Goal: Information Seeking & Learning: Check status

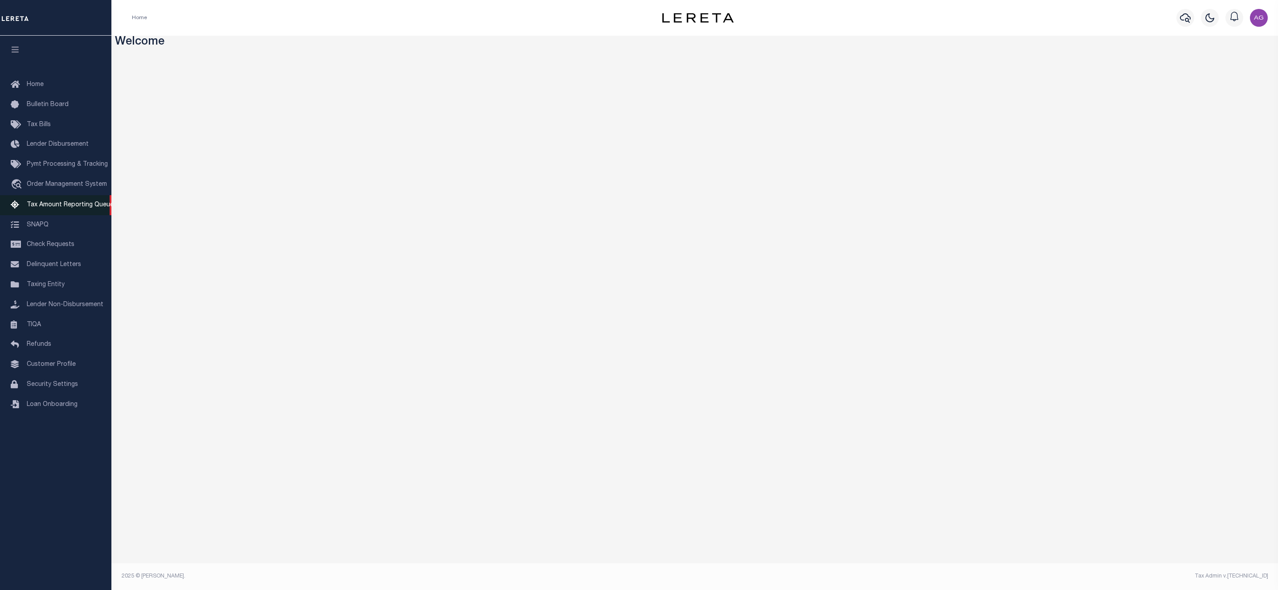
click at [66, 206] on span "Tax Amount Reporting Queue" at bounding box center [70, 205] width 87 height 6
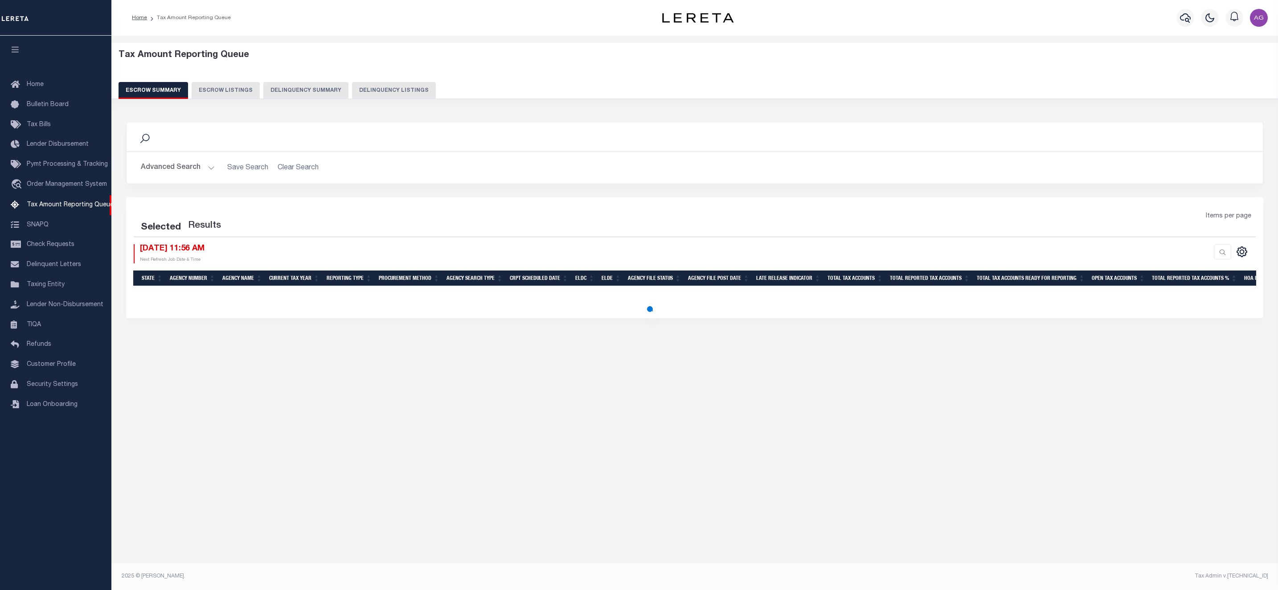
click at [297, 91] on button "Delinquency Summary" at bounding box center [305, 90] width 85 height 17
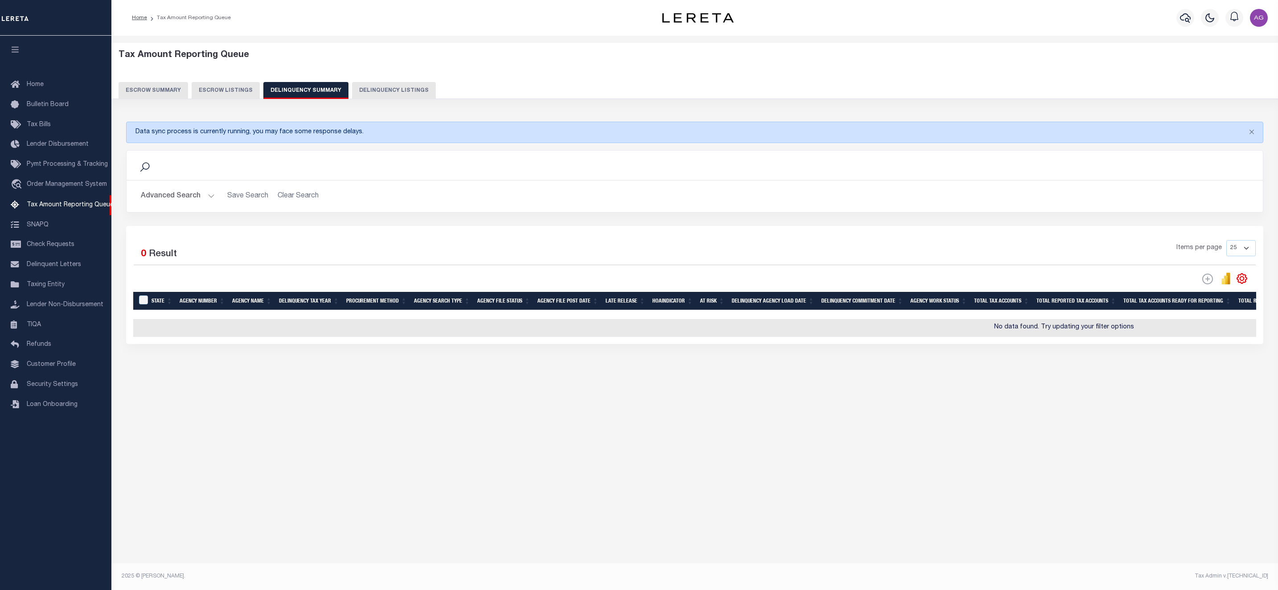
click at [182, 190] on button "Advanced Search" at bounding box center [178, 196] width 74 height 17
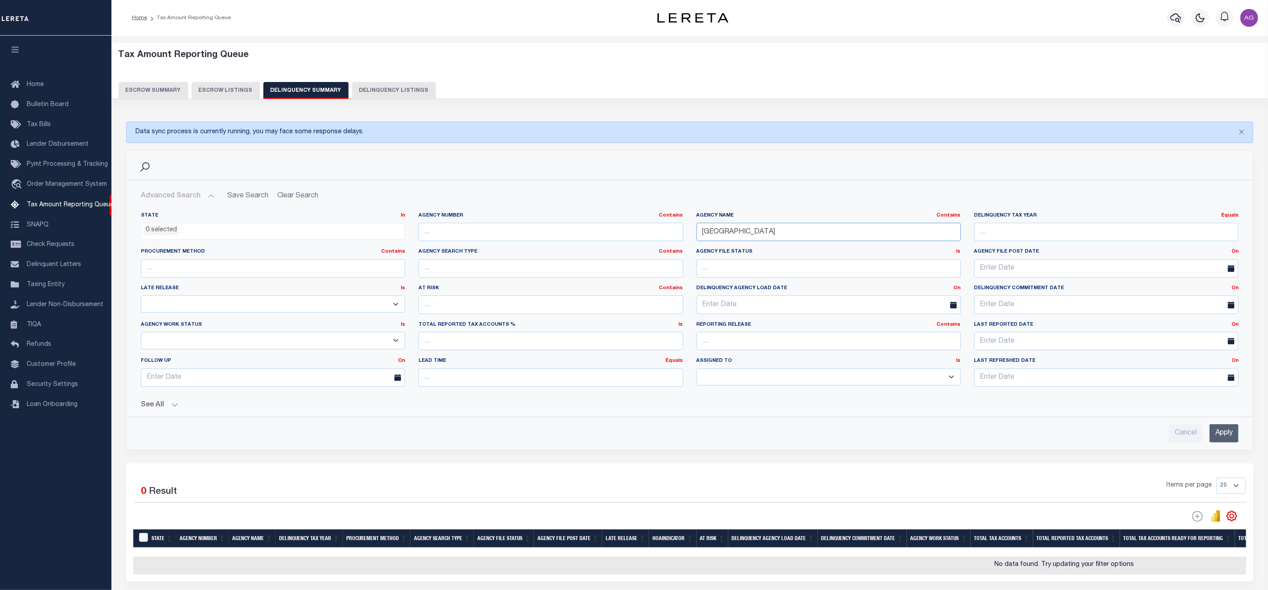
click at [773, 230] on input "GALLATIN COUNTY" at bounding box center [829, 232] width 264 height 18
click at [1229, 432] on input "Apply" at bounding box center [1224, 433] width 29 height 18
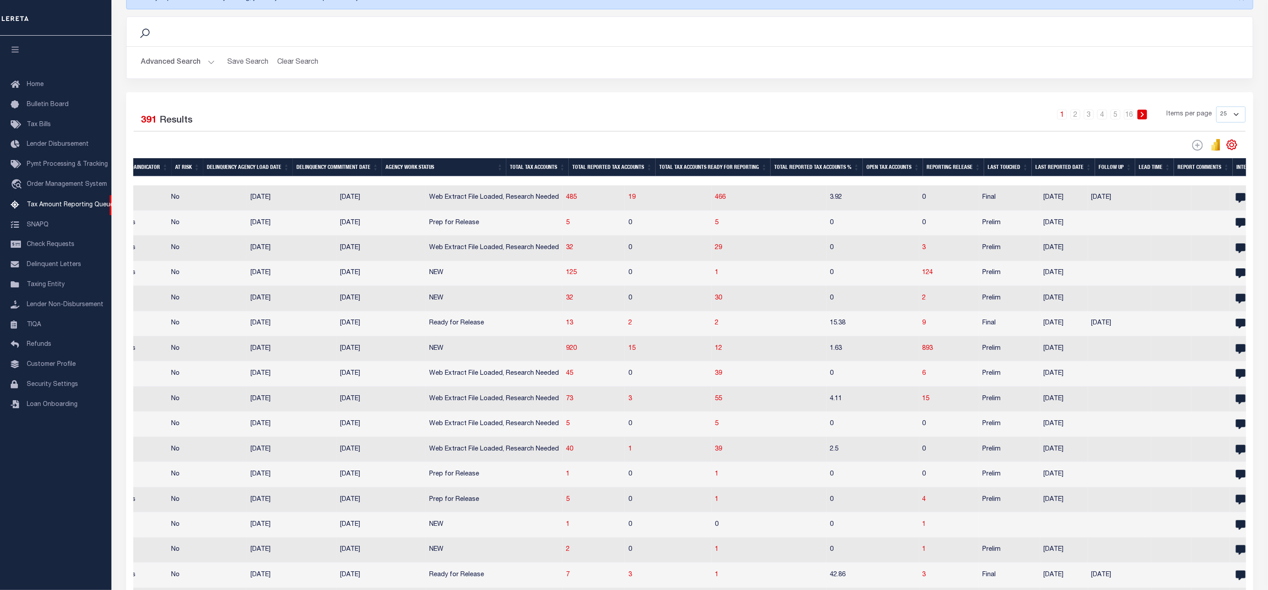
scroll to position [0, 589]
click at [186, 63] on button "Advanced Search" at bounding box center [178, 62] width 74 height 17
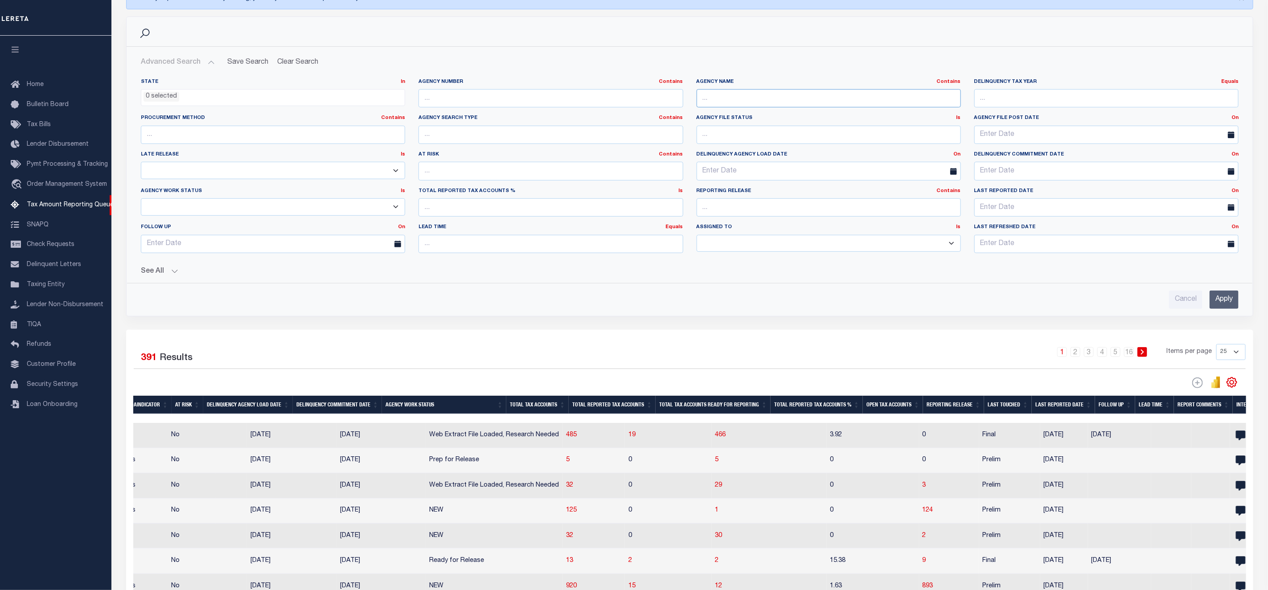
paste input "e El Paso County"
click at [734, 102] on input "text" at bounding box center [829, 98] width 264 height 18
drag, startPoint x: 709, startPoint y: 98, endPoint x: 679, endPoint y: 91, distance: 30.2
click at [679, 91] on div "State In In AK AL AR AZ CA CO CT DC DE FL GA GU HI IA ID IL IN KS KY LA MA MD M…" at bounding box center [689, 169] width 1111 height 182
click at [1229, 299] on input "Apply" at bounding box center [1224, 300] width 29 height 18
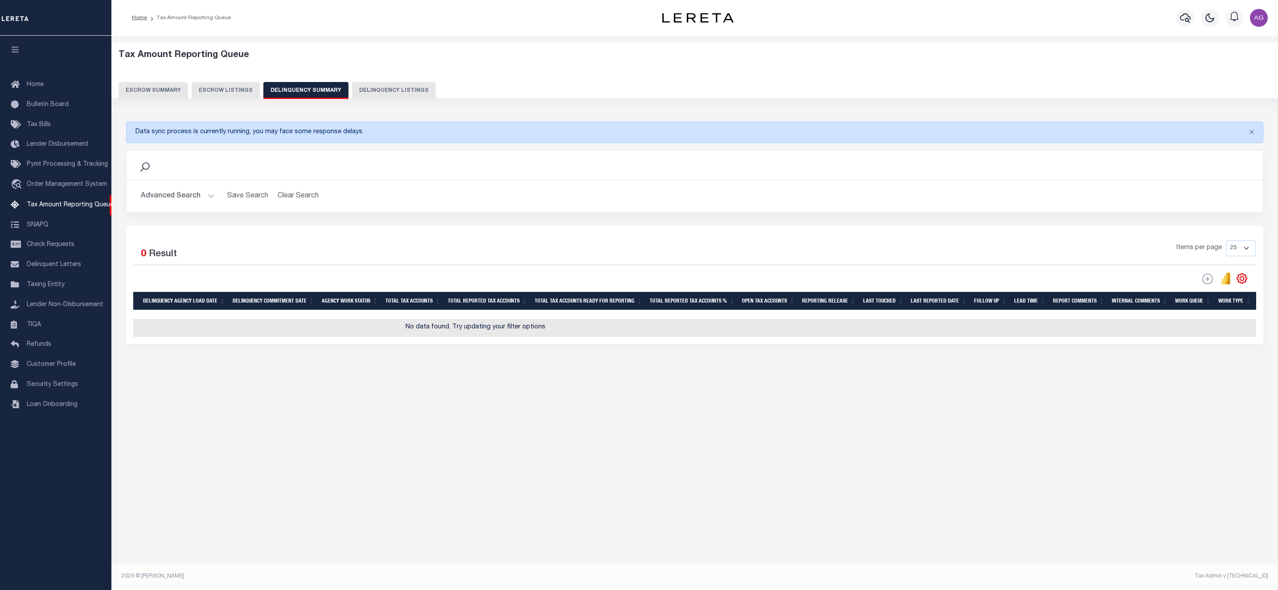
click at [178, 200] on button "Advanced Search" at bounding box center [178, 196] width 74 height 17
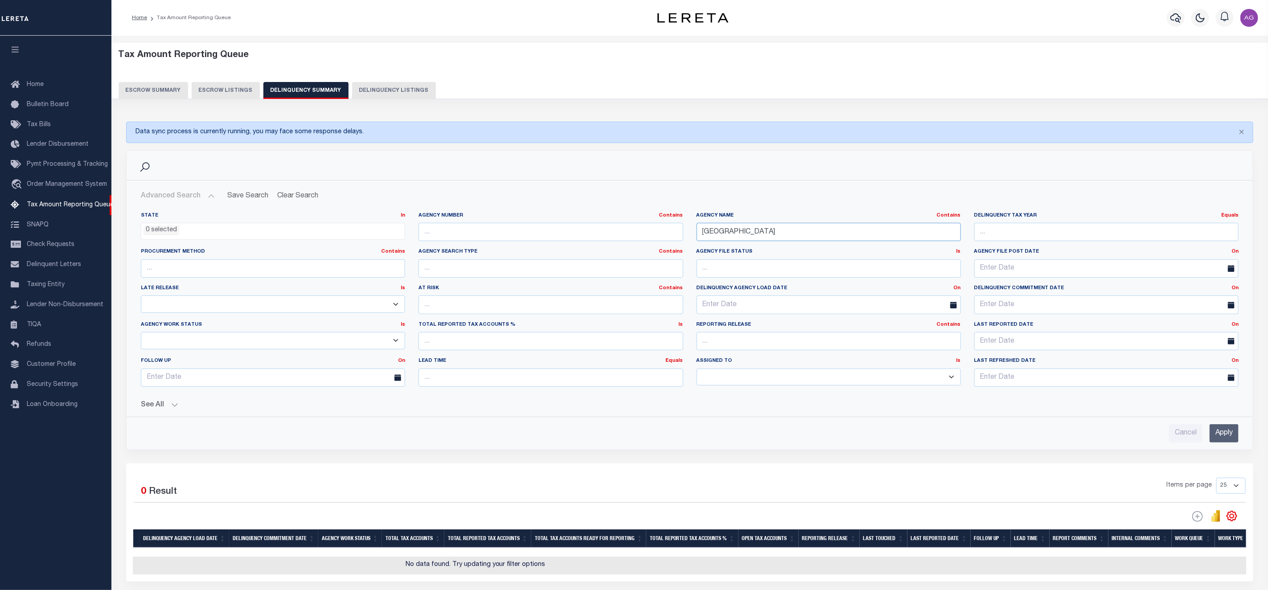
drag, startPoint x: 725, startPoint y: 233, endPoint x: 845, endPoint y: 241, distance: 120.2
click at [837, 243] on div "Agency Name Contains Contains Is El Paso County" at bounding box center [829, 230] width 278 height 37
type input "El Paso"
click at [171, 406] on button "See All" at bounding box center [690, 405] width 1098 height 8
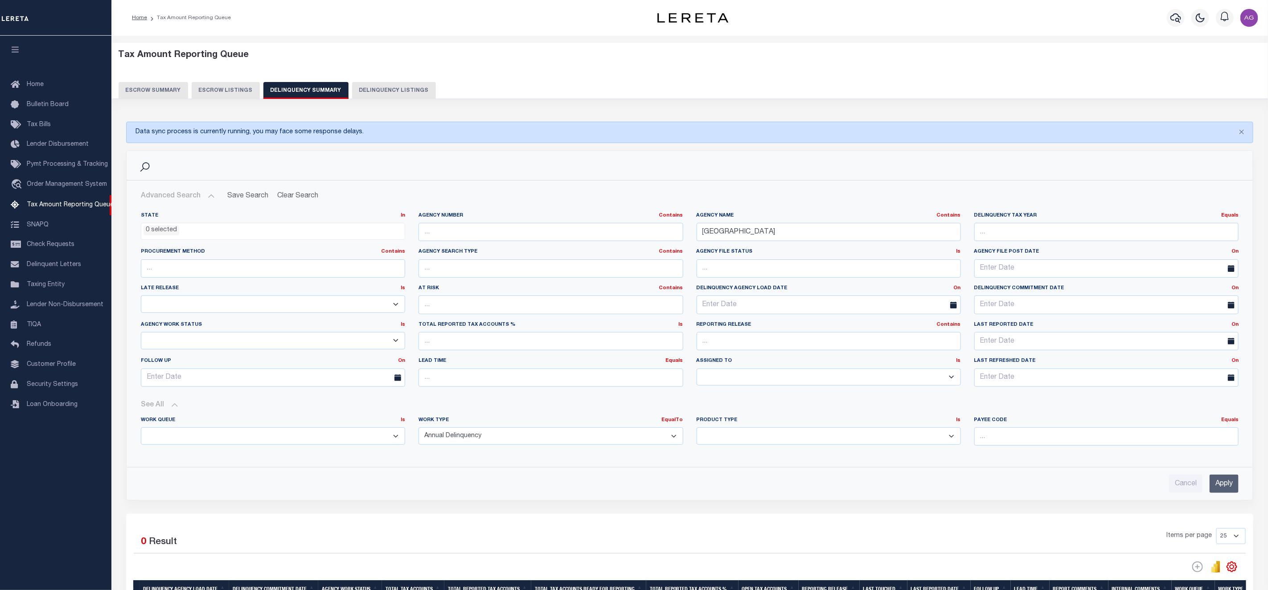
click at [1234, 485] on input "Apply" at bounding box center [1224, 484] width 29 height 18
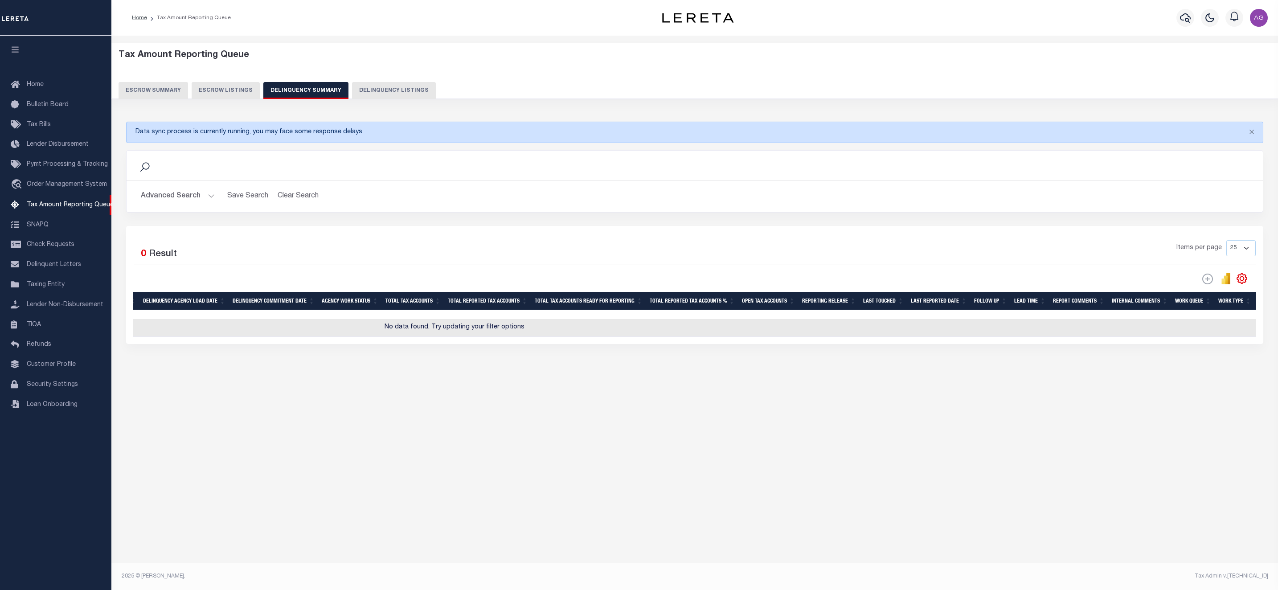
click at [163, 194] on button "Advanced Search" at bounding box center [178, 196] width 74 height 17
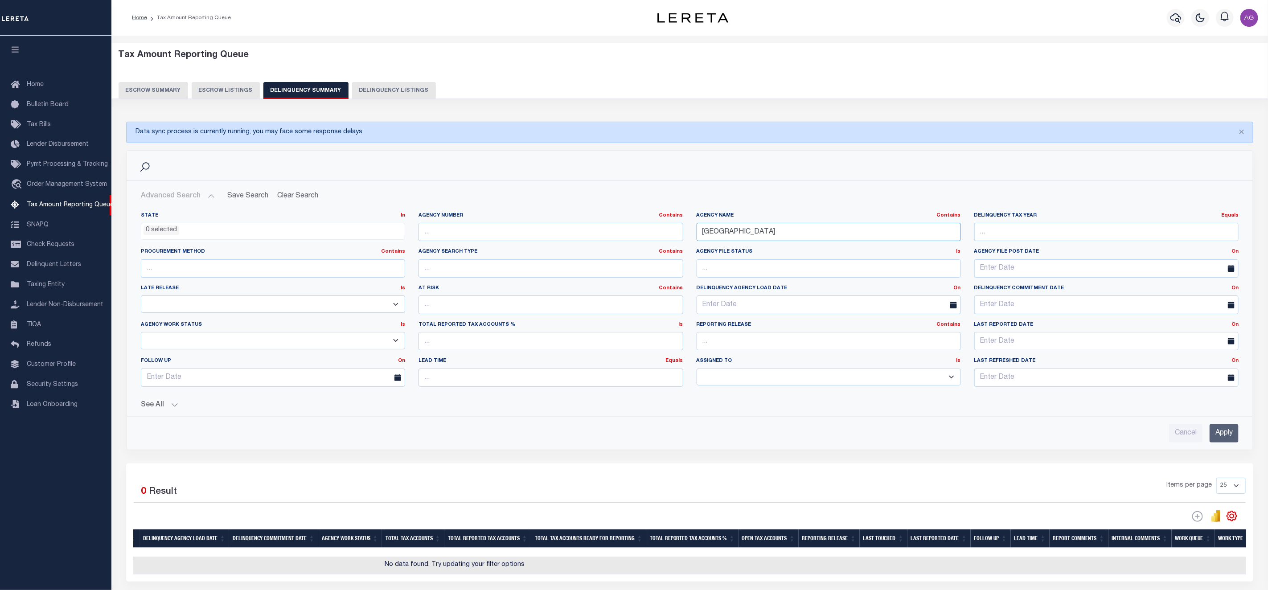
click at [770, 226] on input "El Paso" at bounding box center [829, 232] width 264 height 18
click at [242, 268] on input "text" at bounding box center [273, 268] width 264 height 18
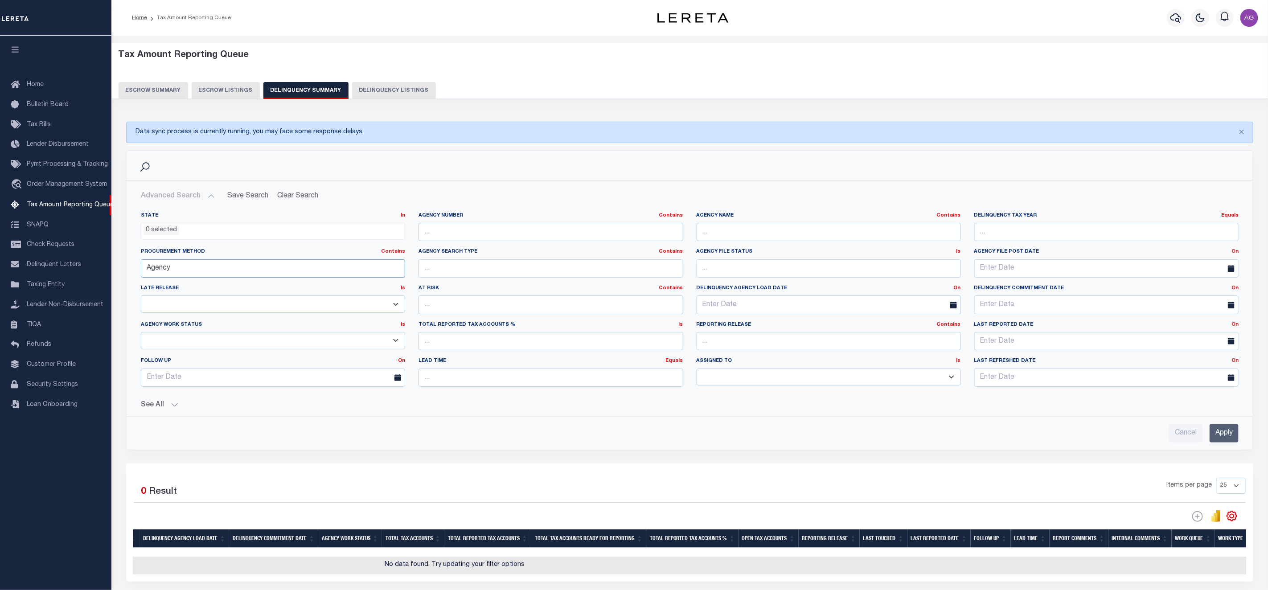
type input "Agency"
click at [722, 278] on input "text" at bounding box center [829, 268] width 264 height 18
click at [1223, 438] on input "Apply" at bounding box center [1224, 433] width 29 height 18
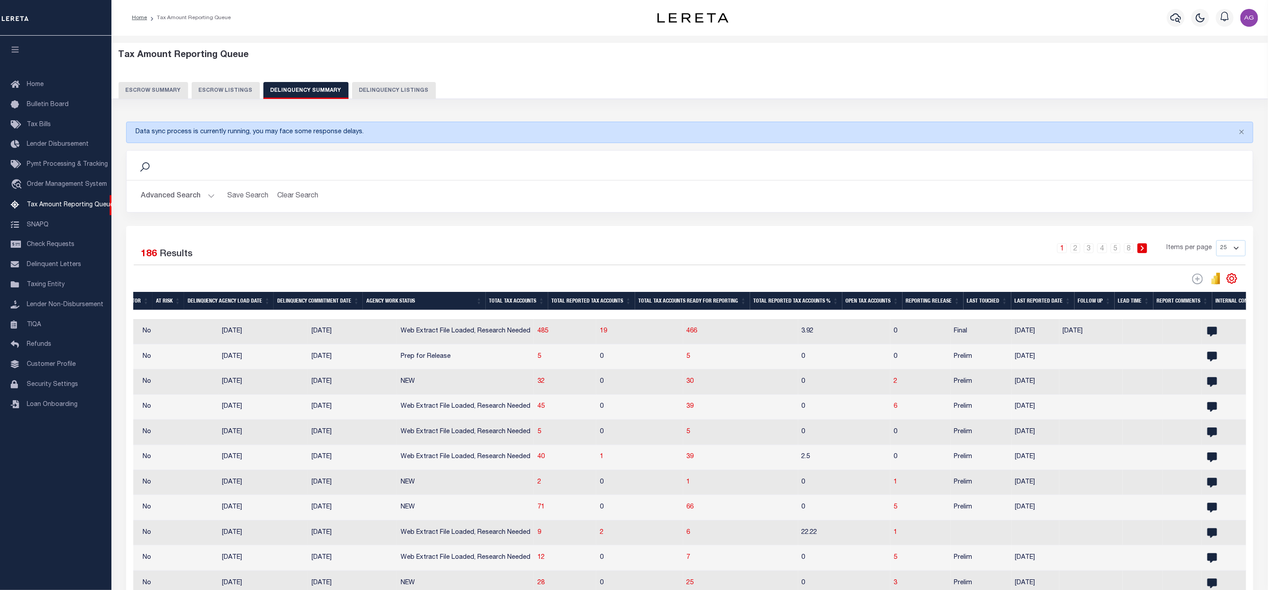
click at [185, 191] on button "Advanced Search" at bounding box center [178, 196] width 74 height 17
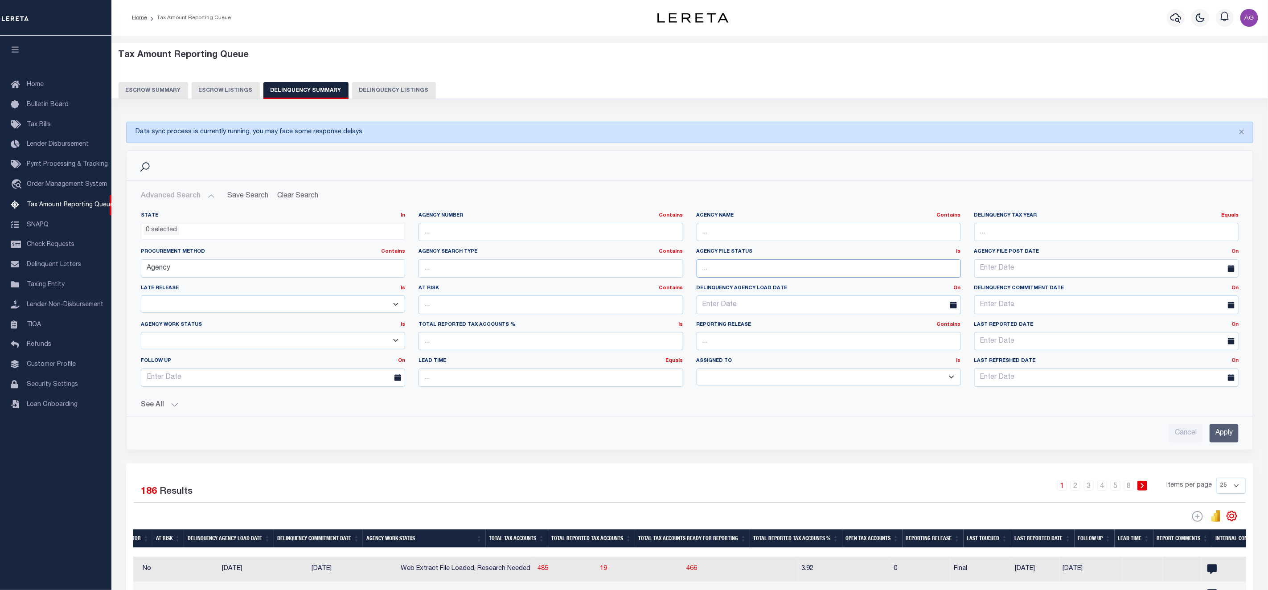
click at [734, 269] on input "text" at bounding box center [829, 268] width 264 height 18
click at [956, 253] on link "Is" at bounding box center [958, 251] width 4 height 5
click at [1225, 443] on input "Apply" at bounding box center [1224, 433] width 29 height 18
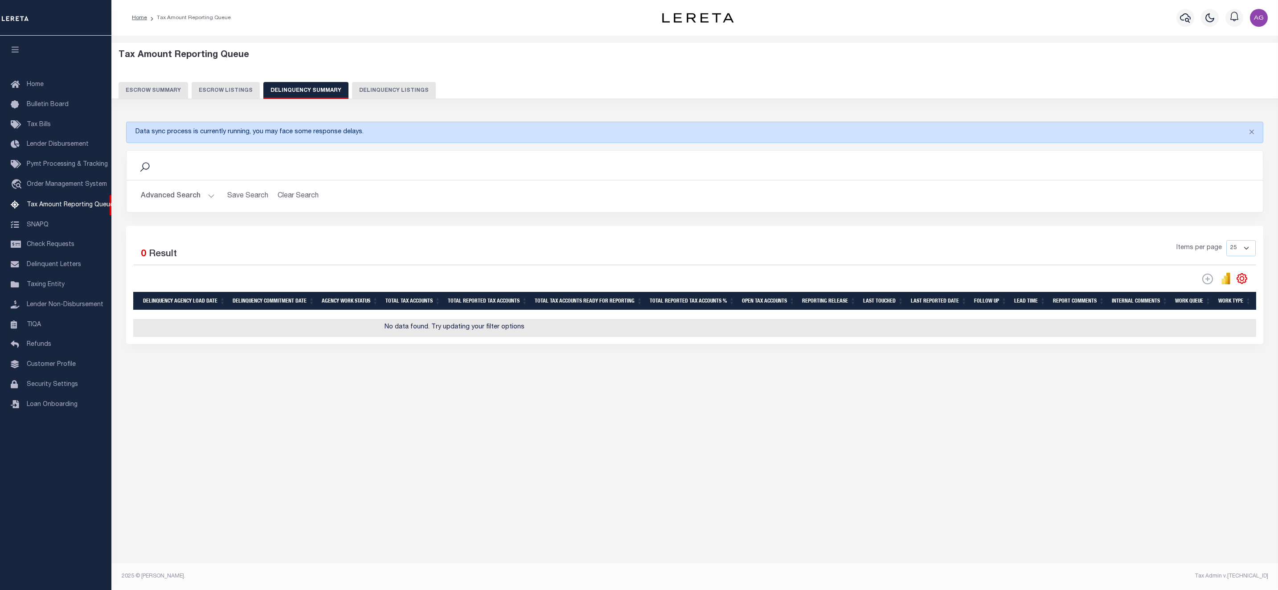
click at [176, 197] on button "Advanced Search" at bounding box center [178, 196] width 74 height 17
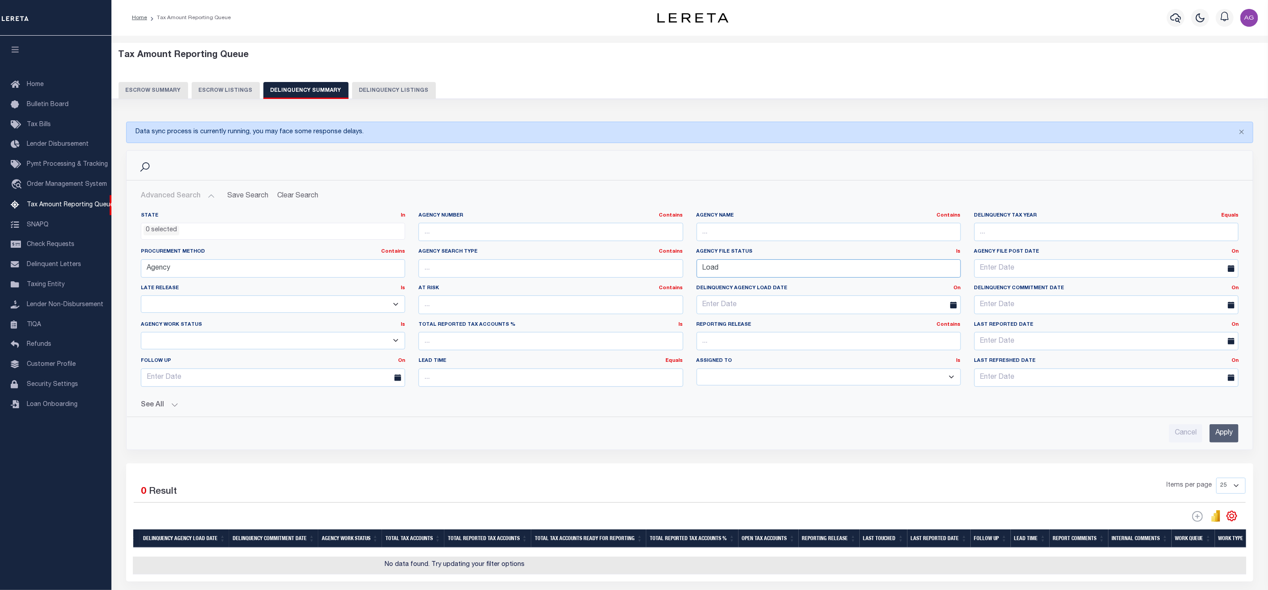
click at [765, 273] on input "Load" at bounding box center [829, 268] width 264 height 18
type input "File Load Complete"
click at [1217, 443] on input "Apply" at bounding box center [1224, 433] width 29 height 18
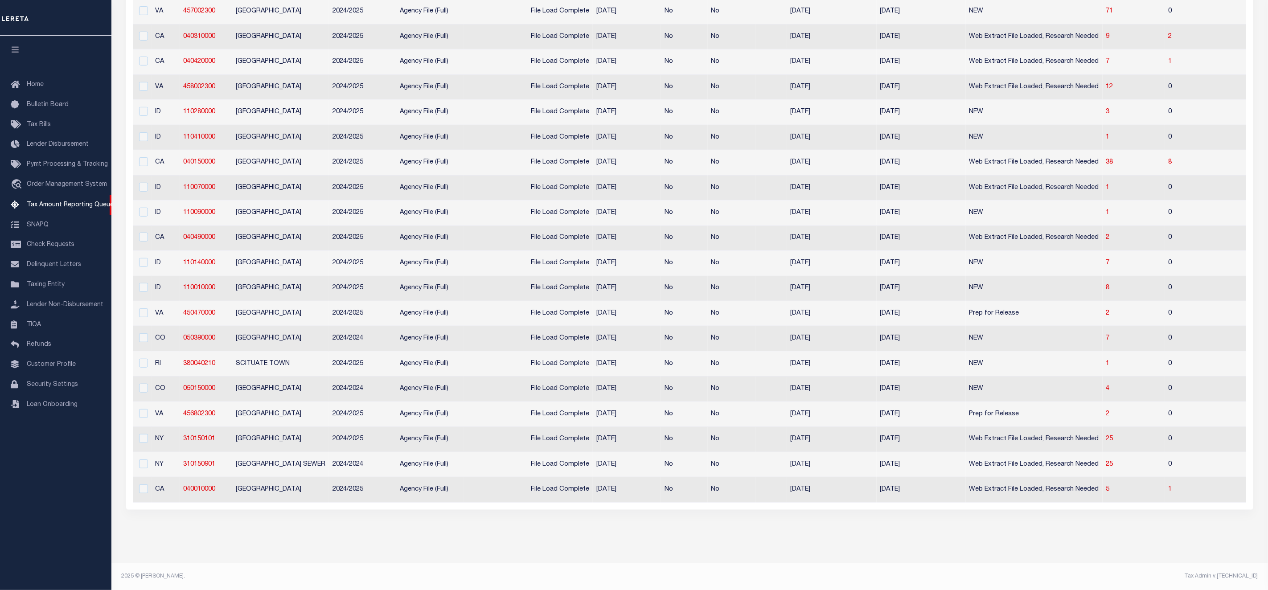
scroll to position [0, 0]
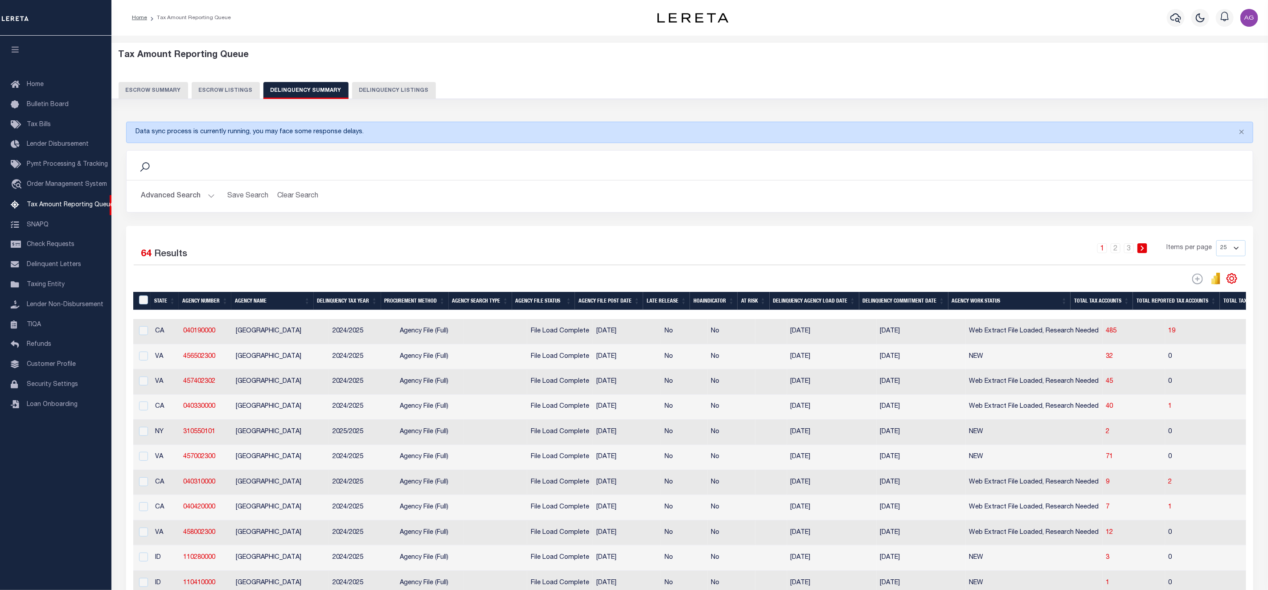
click at [1241, 242] on select "25 100 200 500 1000" at bounding box center [1230, 248] width 29 height 16
select select "100"
click at [1216, 242] on select "25 100 200 500 1000" at bounding box center [1230, 248] width 29 height 16
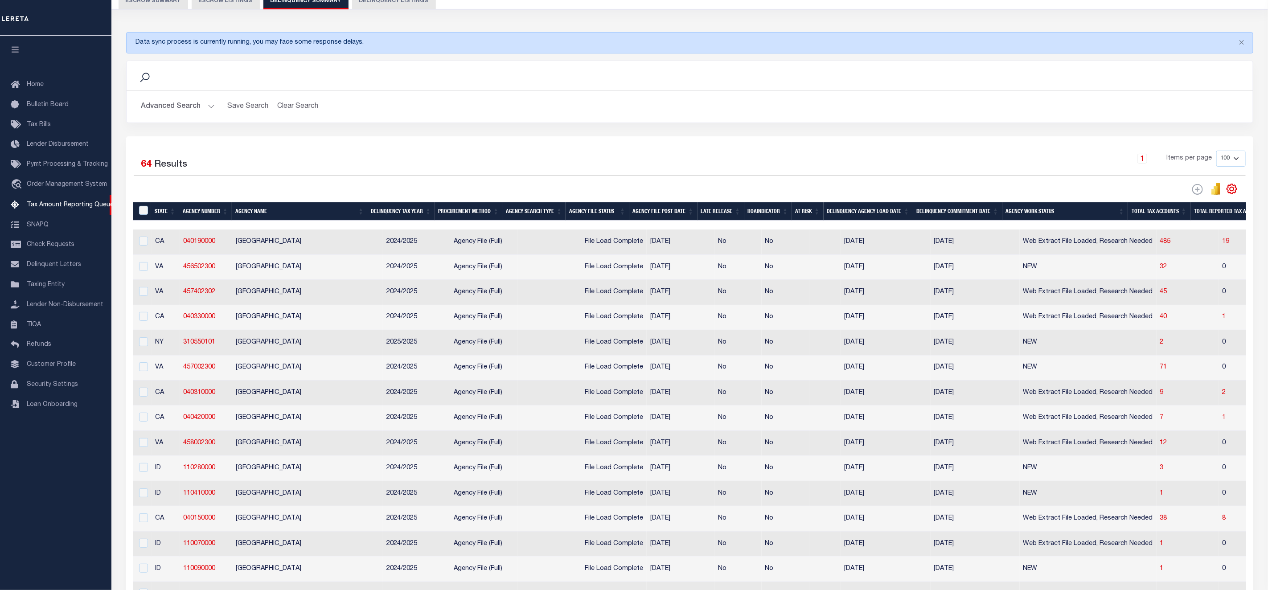
scroll to position [23, 0]
